Goal: Task Accomplishment & Management: Complete application form

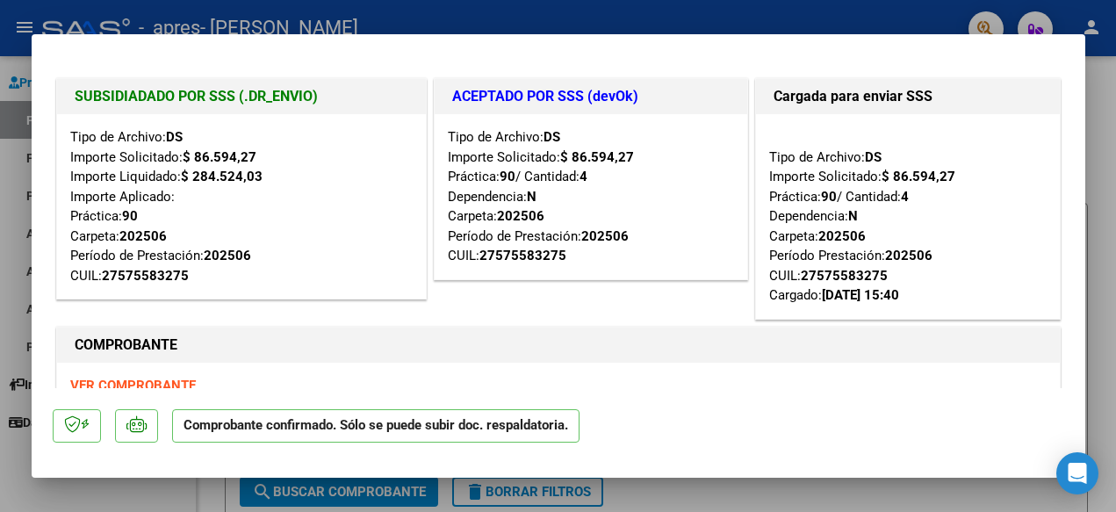
click at [1096, 145] on div at bounding box center [558, 256] width 1116 height 512
type input "$ 0,00"
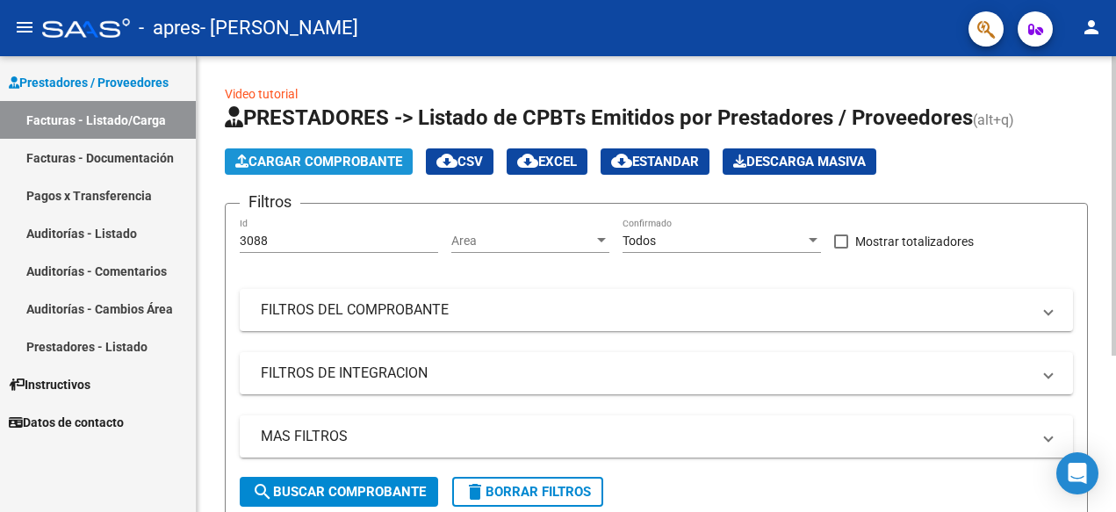
click at [329, 160] on span "Cargar Comprobante" at bounding box center [318, 162] width 167 height 16
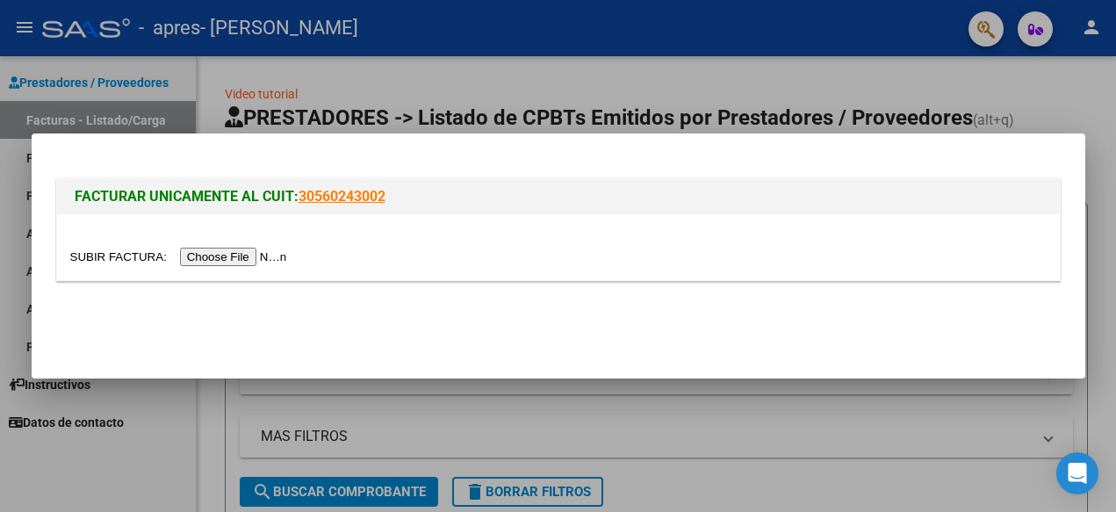
click at [244, 260] on input "file" at bounding box center [181, 257] width 222 height 18
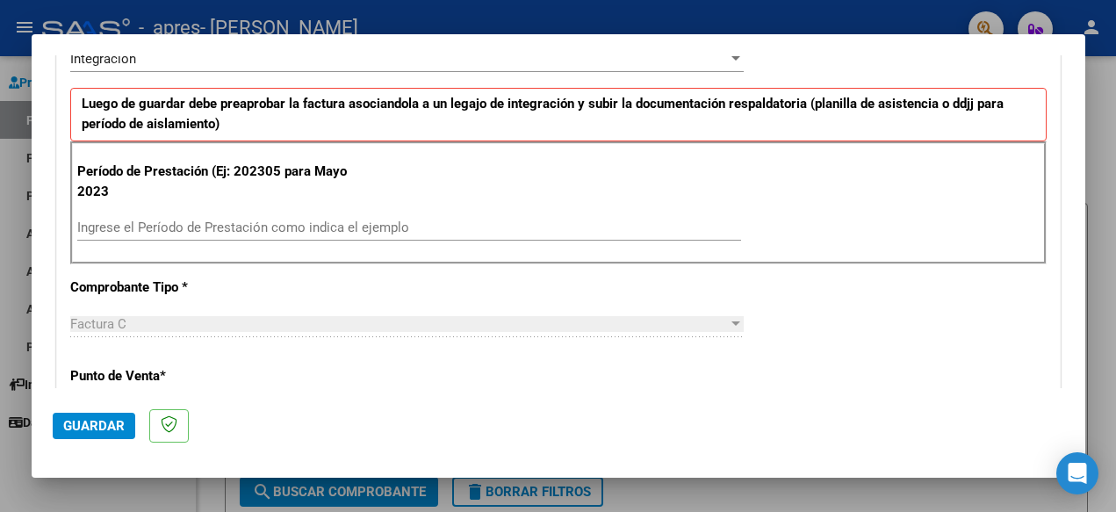
scroll to position [421, 0]
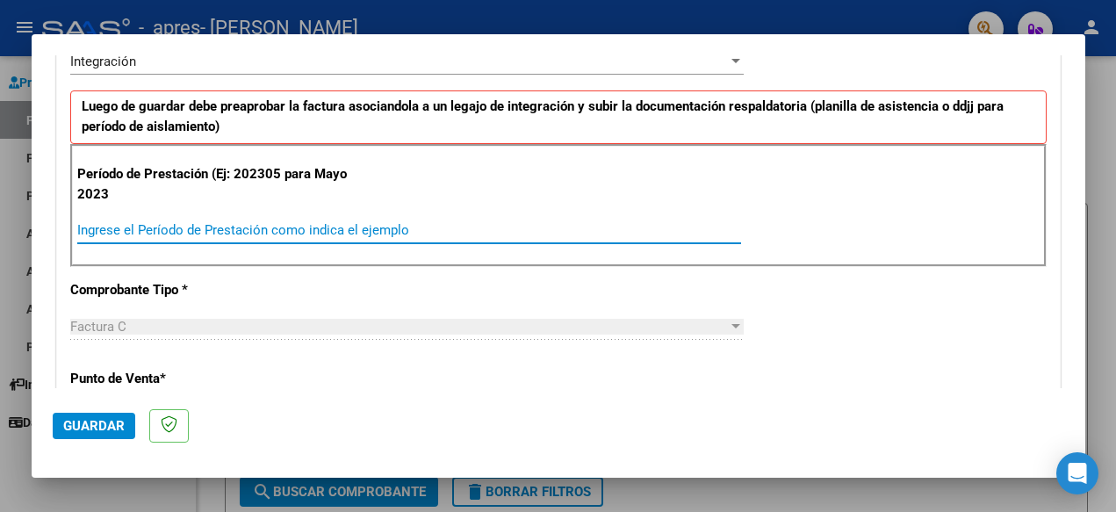
click at [354, 229] on input "Ingrese el Período de Prestación como indica el ejemplo" at bounding box center [409, 230] width 664 height 16
type input "202507"
click at [373, 348] on div "Factura C Seleccionar Tipo" at bounding box center [406, 334] width 673 height 43
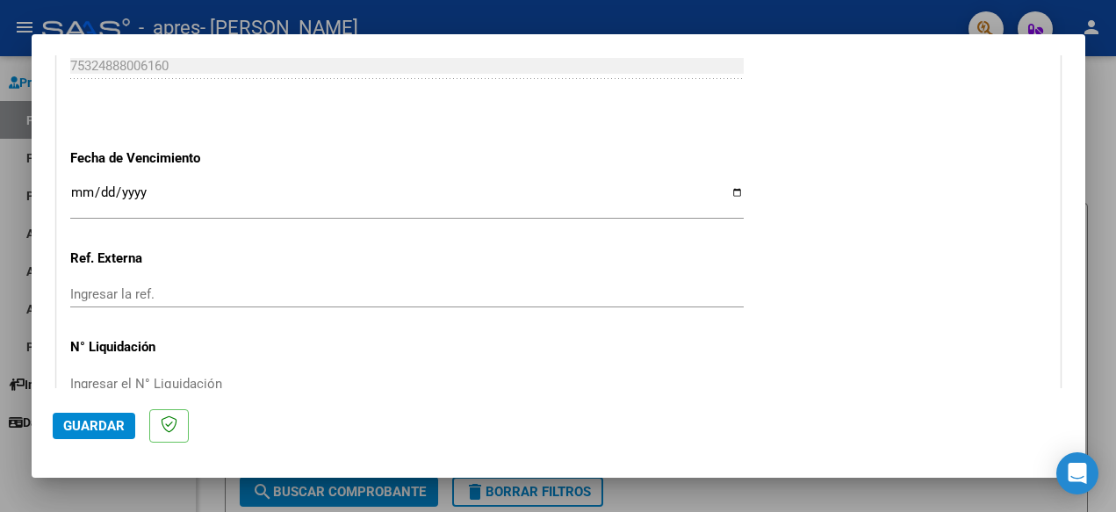
scroll to position [1150, 0]
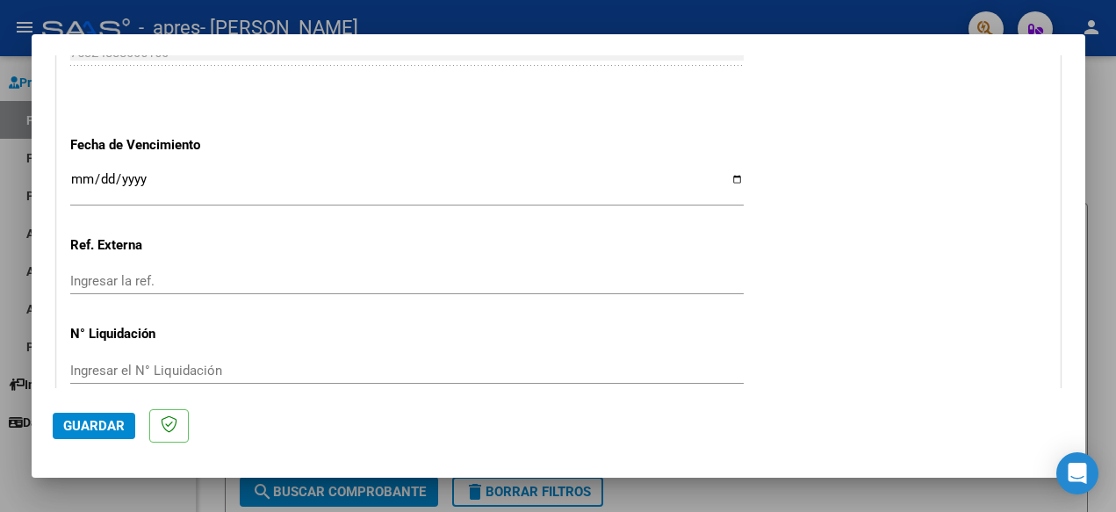
click at [75, 172] on input "Ingresar la fecha" at bounding box center [406, 186] width 673 height 28
click at [80, 172] on input "Ingresar la fecha" at bounding box center [406, 186] width 673 height 28
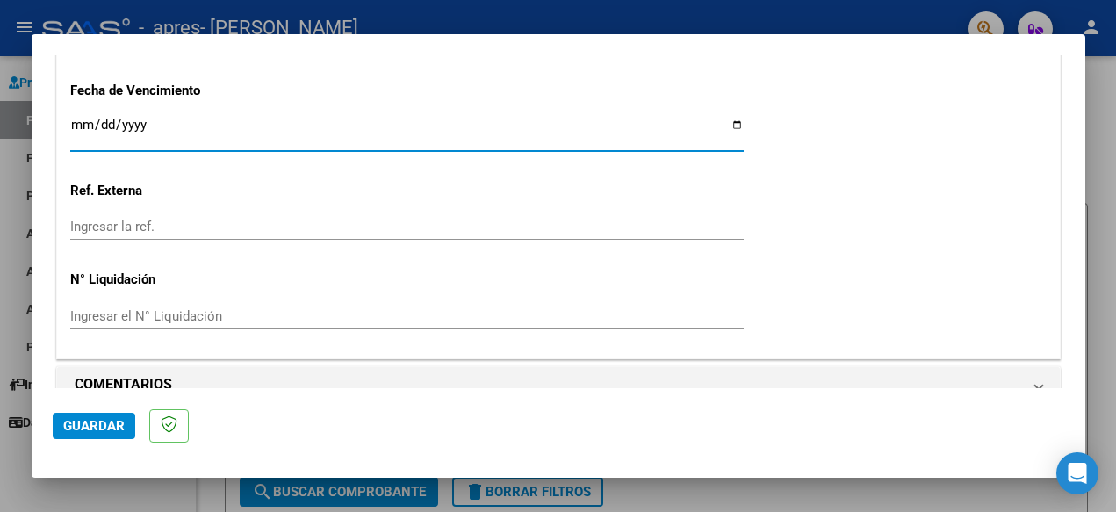
scroll to position [1208, 0]
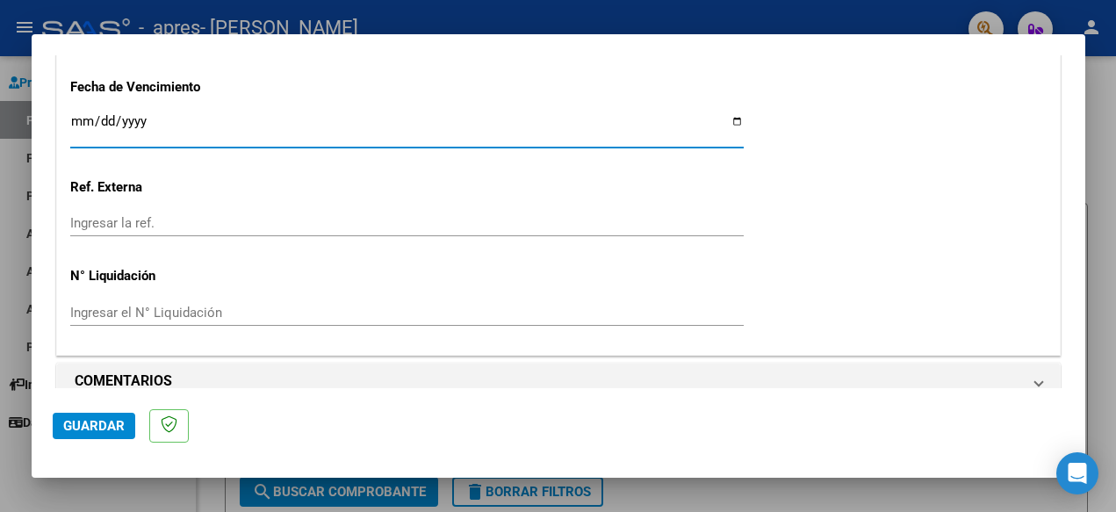
click at [83, 114] on input "Ingresar la fecha" at bounding box center [406, 128] width 673 height 28
type input "[DATE]"
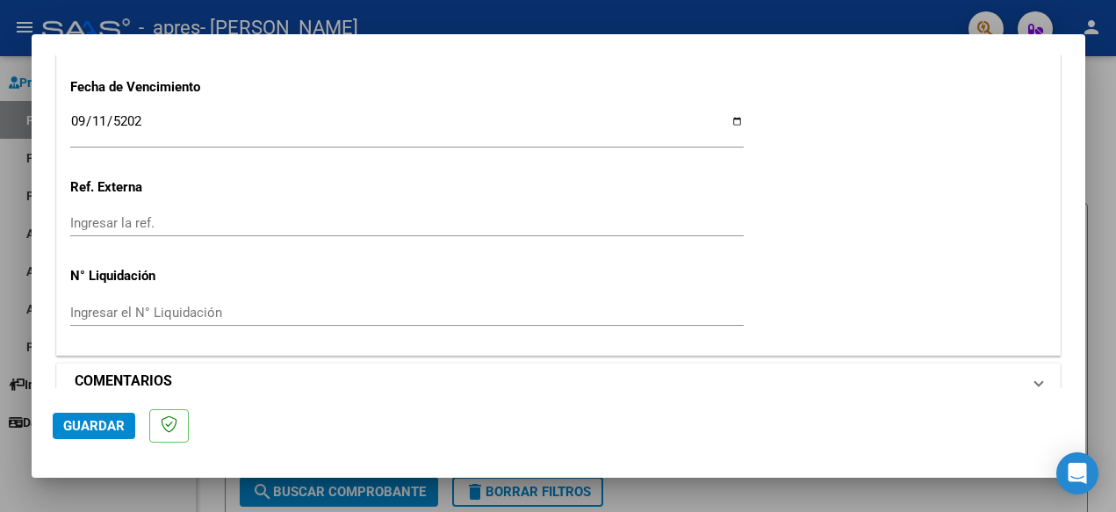
click at [133, 370] on h1 "COMENTARIOS" at bounding box center [123, 380] width 97 height 21
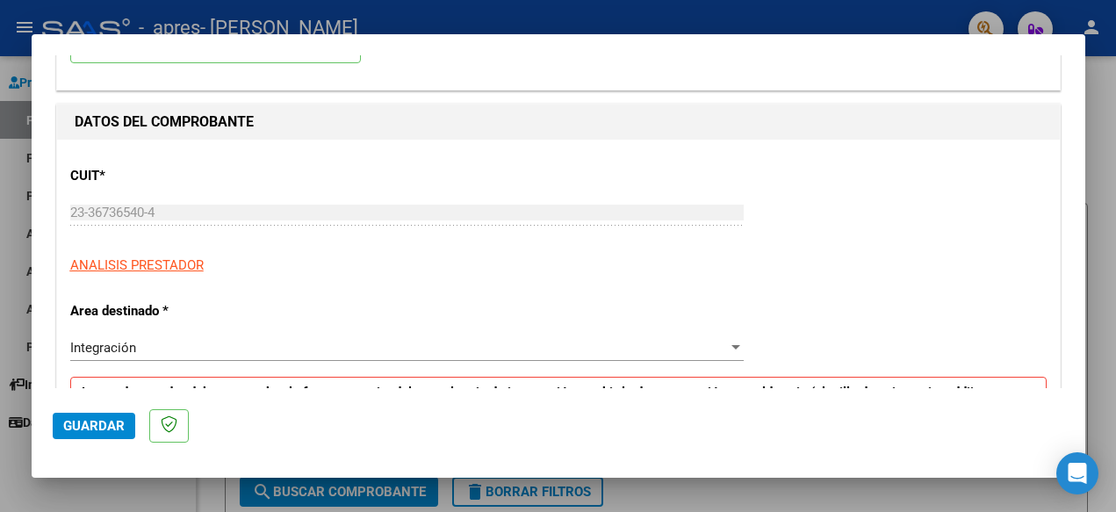
scroll to position [190, 0]
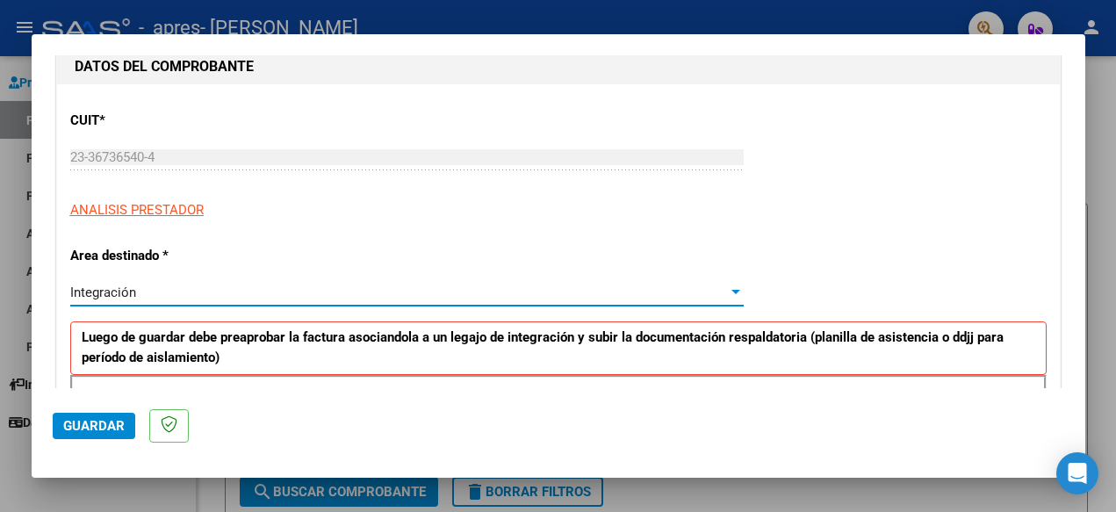
click at [733, 295] on div at bounding box center [736, 292] width 16 height 14
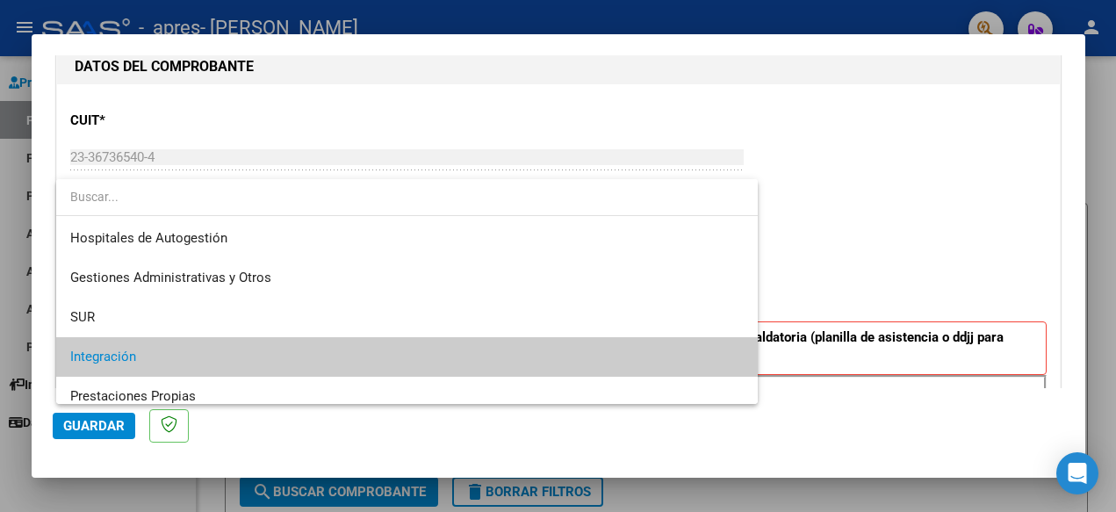
scroll to position [65, 0]
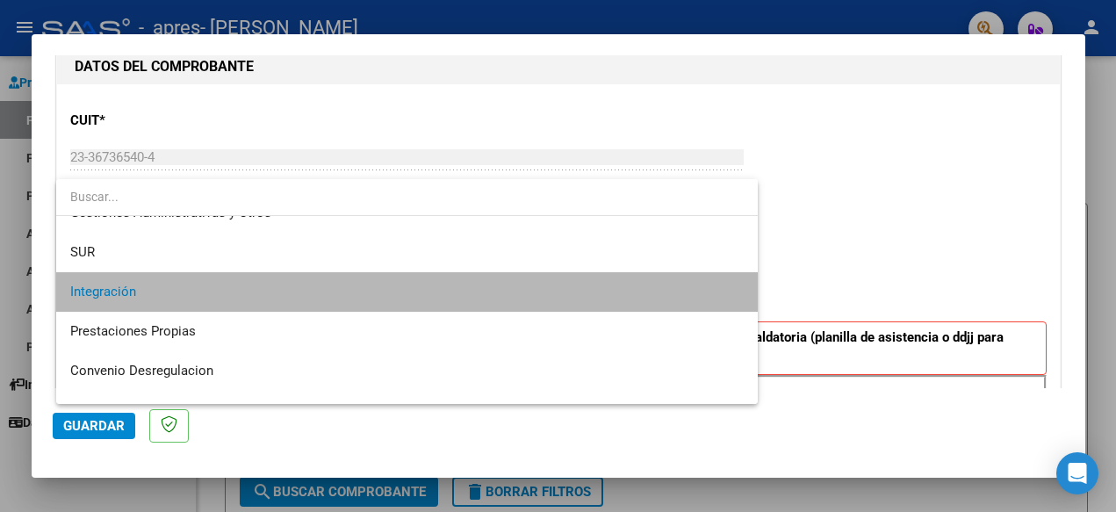
click at [733, 295] on span "Integración" at bounding box center [406, 292] width 673 height 40
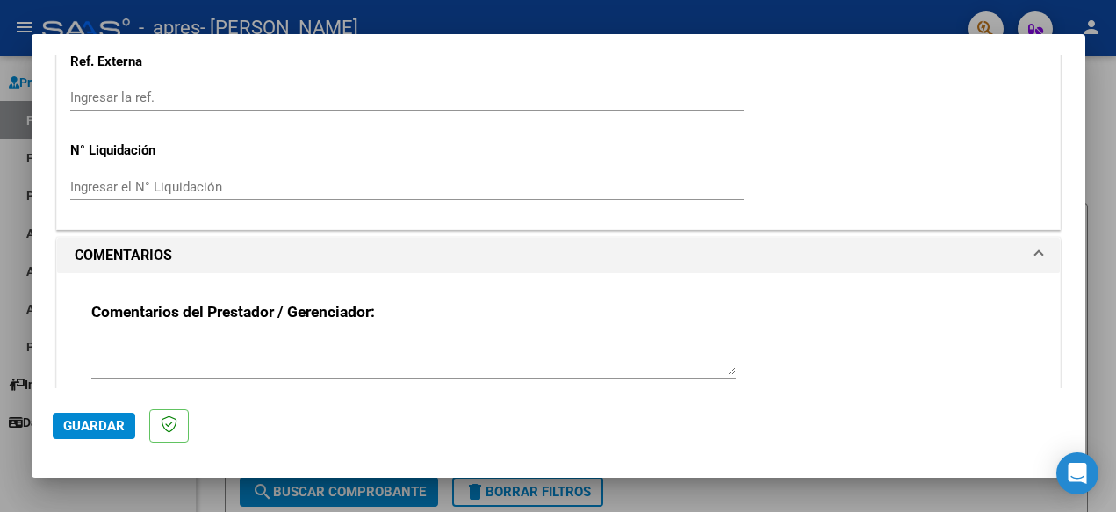
scroll to position [1377, 0]
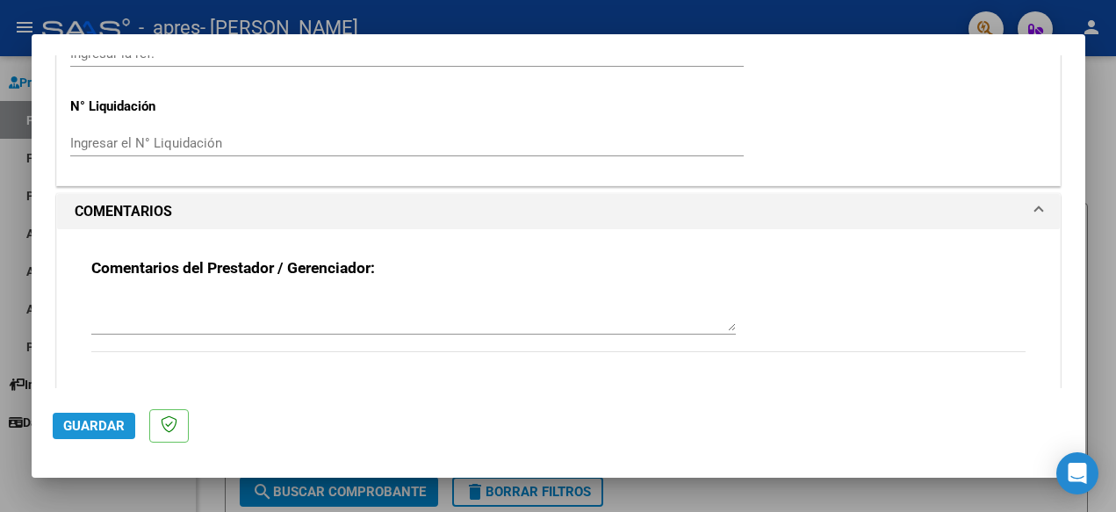
click at [119, 431] on span "Guardar" at bounding box center [93, 426] width 61 height 16
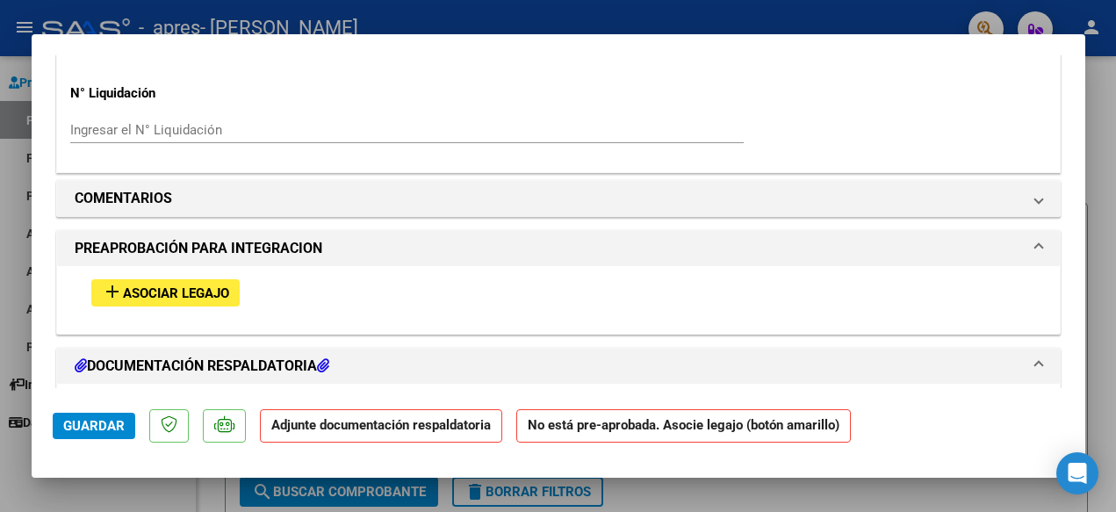
scroll to position [1411, 0]
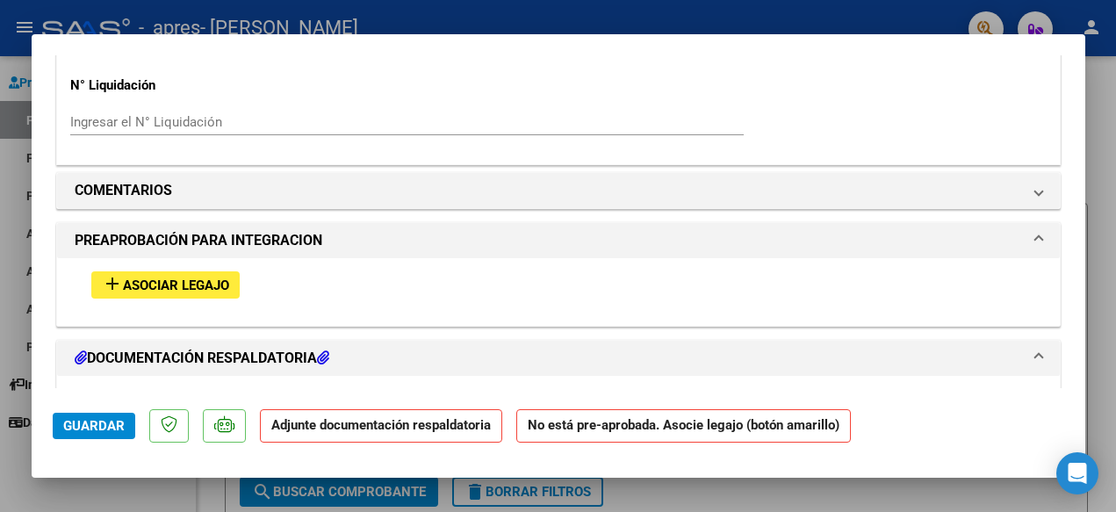
click at [197, 277] on span "Asociar Legajo" at bounding box center [176, 285] width 106 height 16
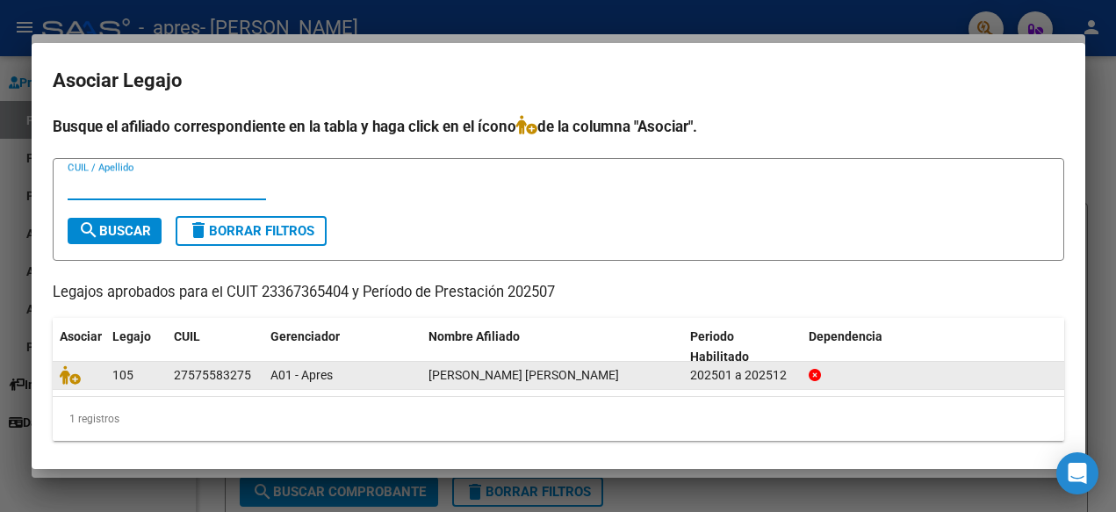
click at [164, 382] on datatable-body-cell "105" at bounding box center [135, 375] width 61 height 27
click at [168, 367] on datatable-body-cell "27575583275" at bounding box center [215, 375] width 97 height 27
click at [162, 374] on datatable-body-cell "105" at bounding box center [135, 375] width 61 height 27
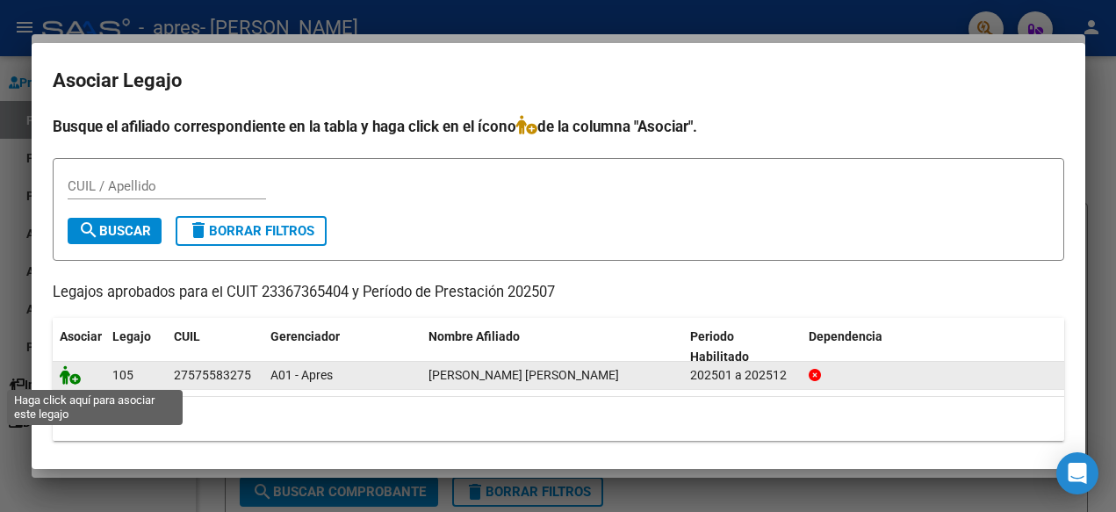
click at [69, 379] on icon at bounding box center [70, 374] width 21 height 19
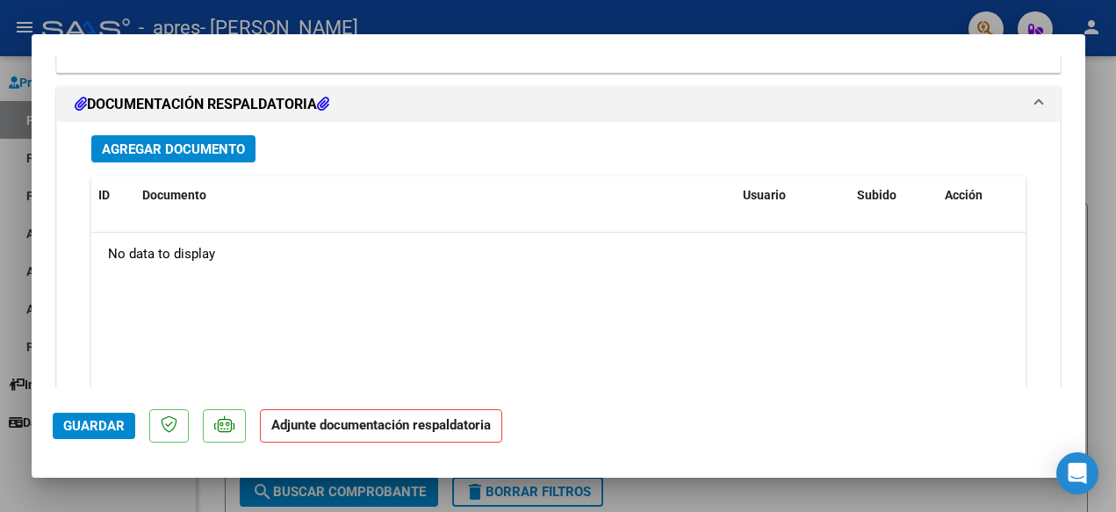
scroll to position [1943, 0]
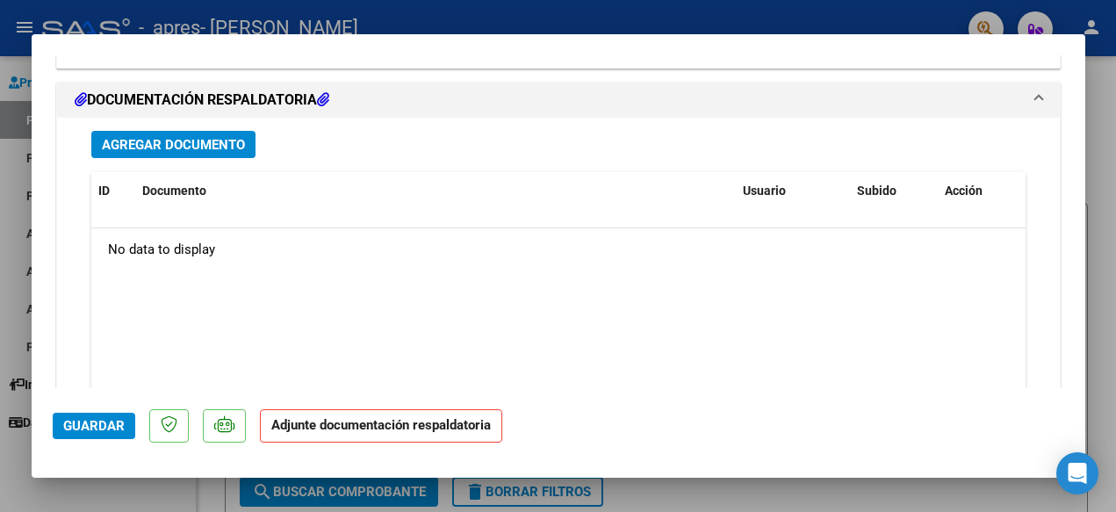
click at [219, 131] on button "Agregar Documento" at bounding box center [173, 144] width 164 height 27
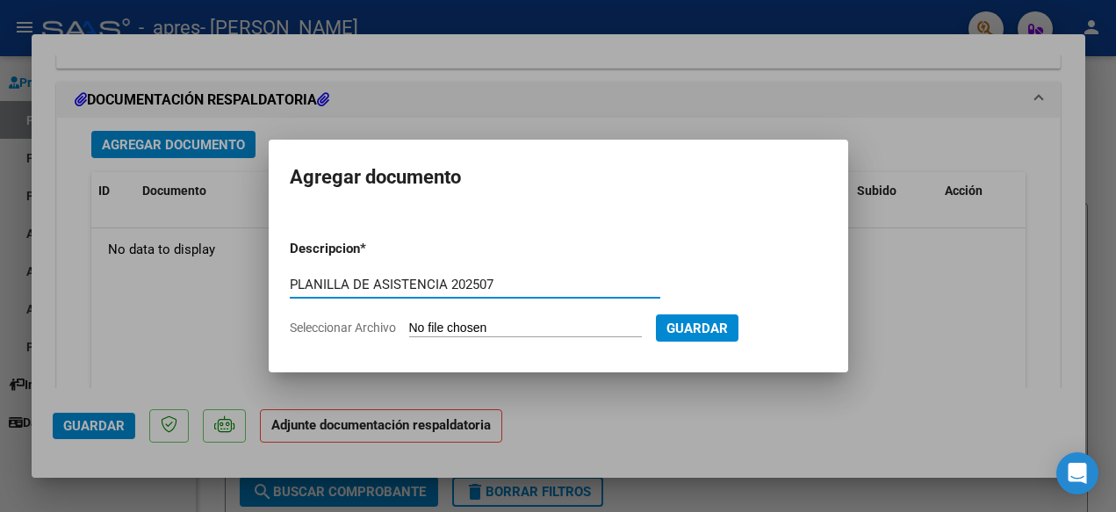
type input "PLANILLA DE ASISTENCIA 202507"
click at [529, 327] on input "Seleccionar Archivo" at bounding box center [525, 328] width 233 height 17
click at [643, 131] on div at bounding box center [558, 256] width 1116 height 512
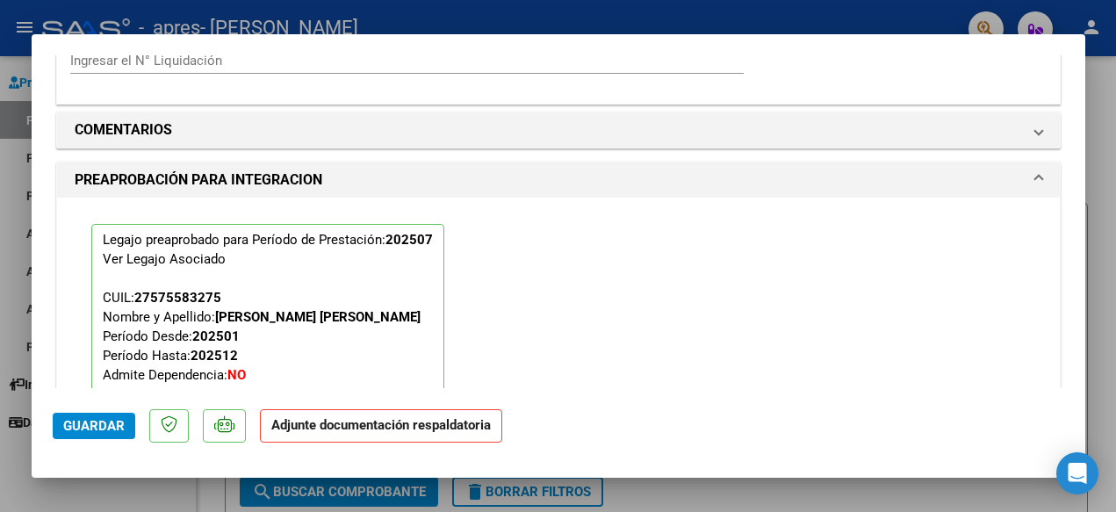
scroll to position [1492, 0]
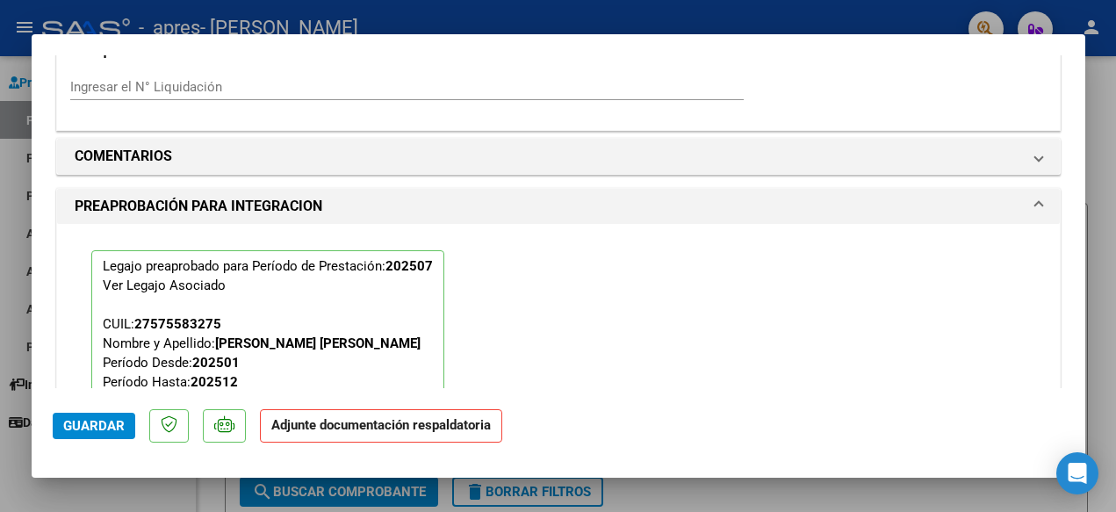
click at [1110, 175] on div at bounding box center [558, 256] width 1116 height 512
type input "$ 0,00"
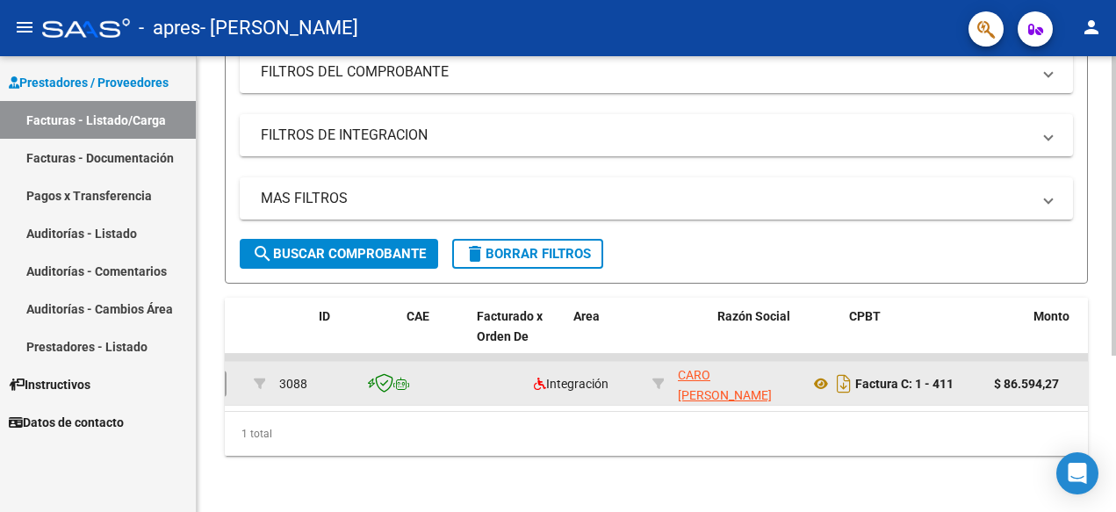
scroll to position [0, 0]
